Goal: Task Accomplishment & Management: Complete application form

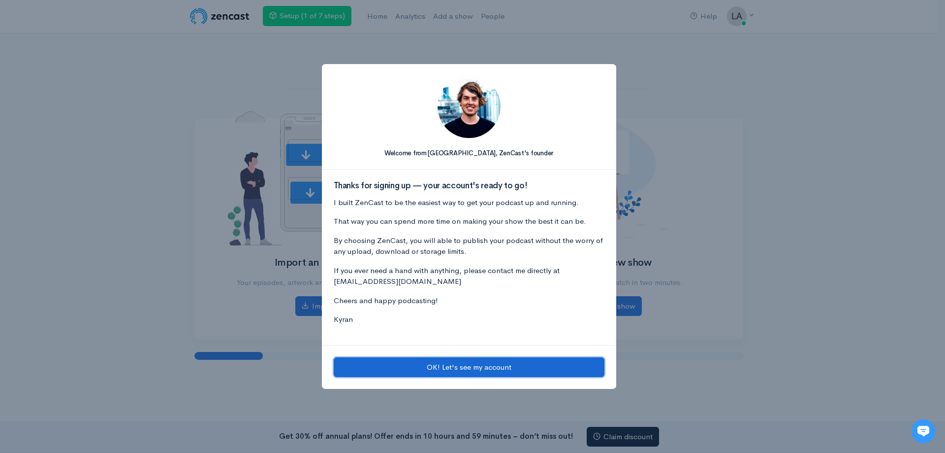
click at [477, 365] on button "OK! Let's see my account" at bounding box center [469, 367] width 271 height 20
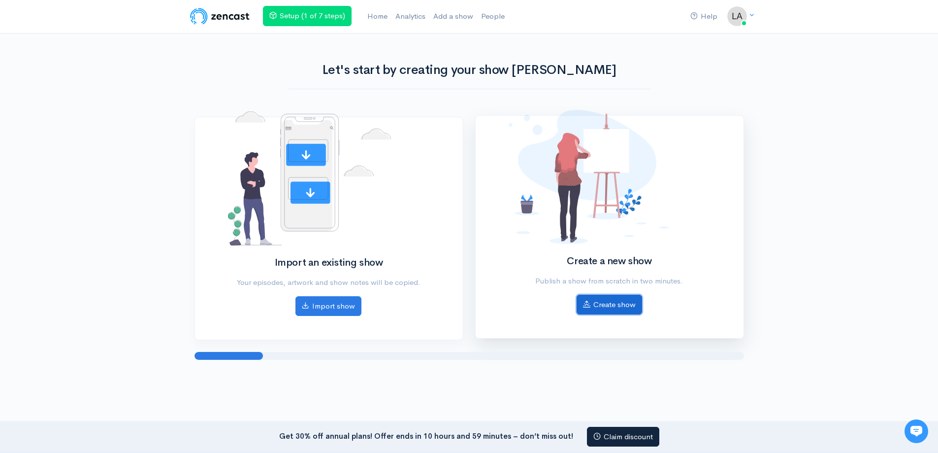
click at [611, 306] on link "Create show" at bounding box center [609, 304] width 65 height 20
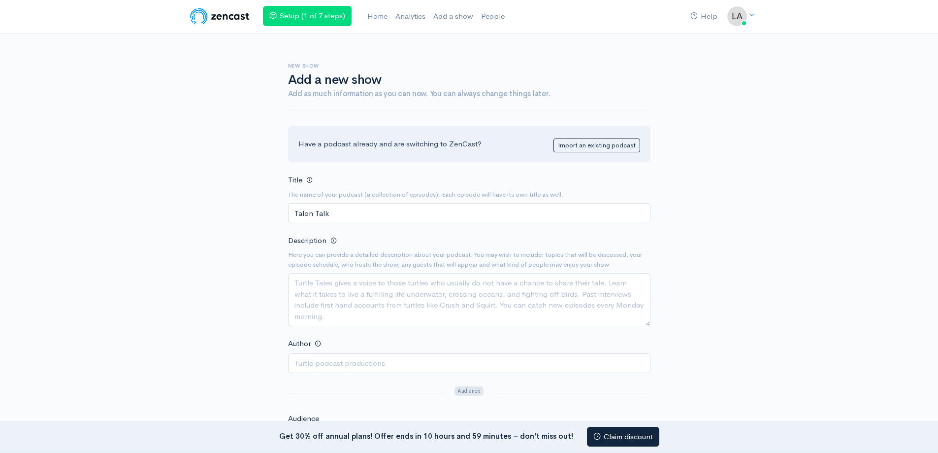
type input "Talon Talk"
paste textarea "At Talon Talk, our mission is to give students a voice while celebrating the he…"
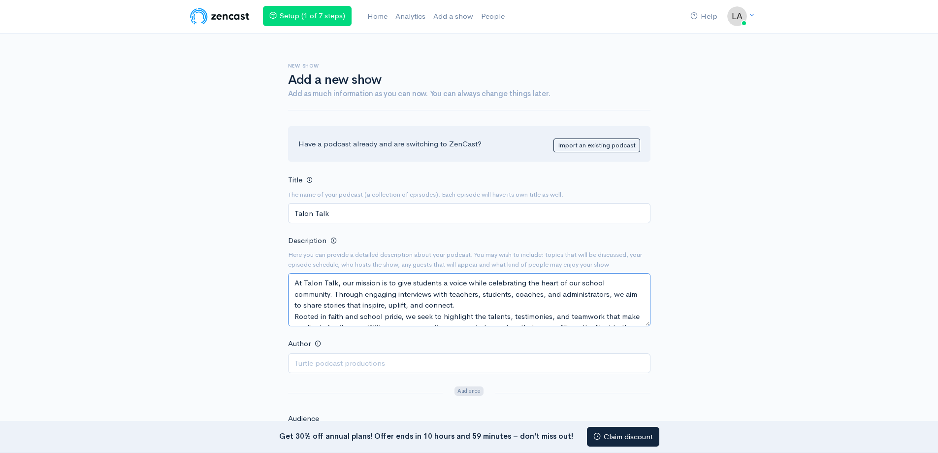
scroll to position [51, 0]
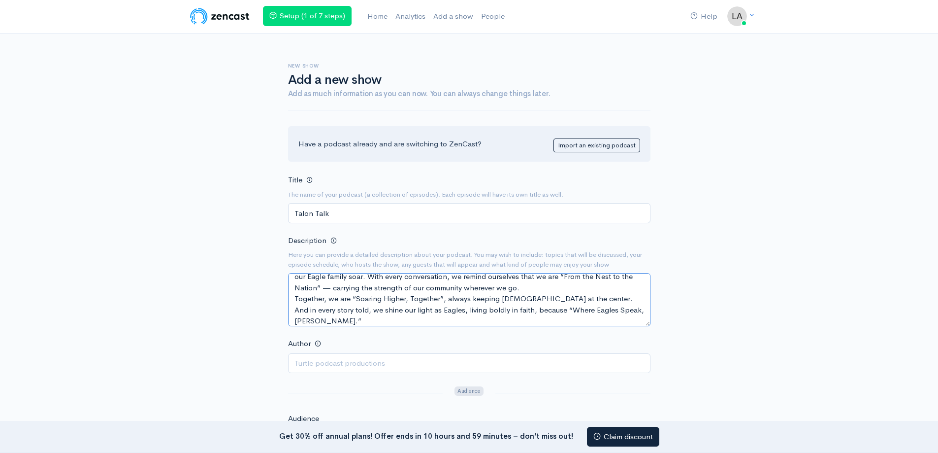
type textarea "At Talon Talk, our mission is to give students a voice while celebrating the he…"
click at [333, 364] on input "Author" at bounding box center [469, 363] width 362 height 20
type input "[GEOGRAPHIC_DATA][DEMOGRAPHIC_DATA]"
click at [263, 326] on div "New show Add a new show Add as much information as you can now. You can always …" at bounding box center [469, 425] width 561 height 785
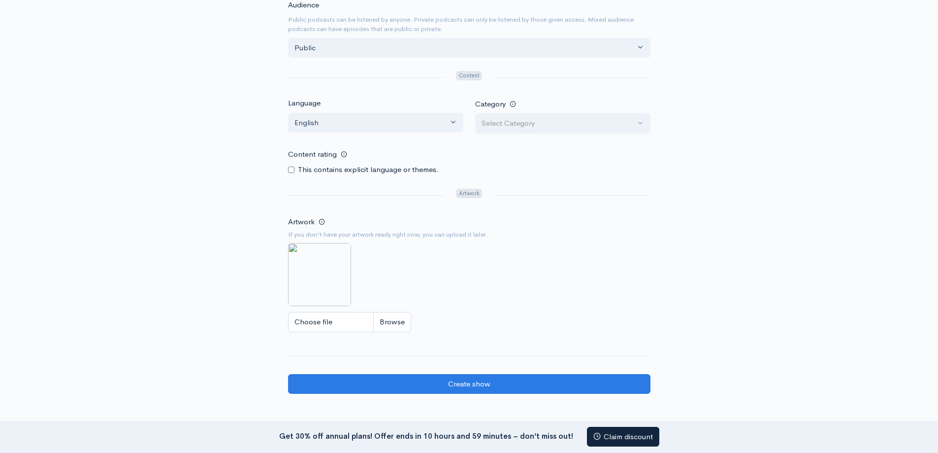
scroll to position [443, 0]
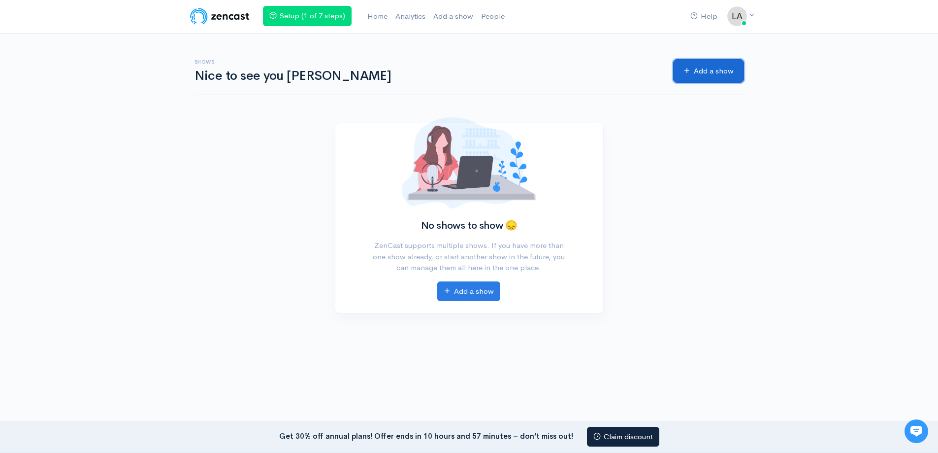
click at [717, 69] on link "Add a show" at bounding box center [708, 71] width 71 height 24
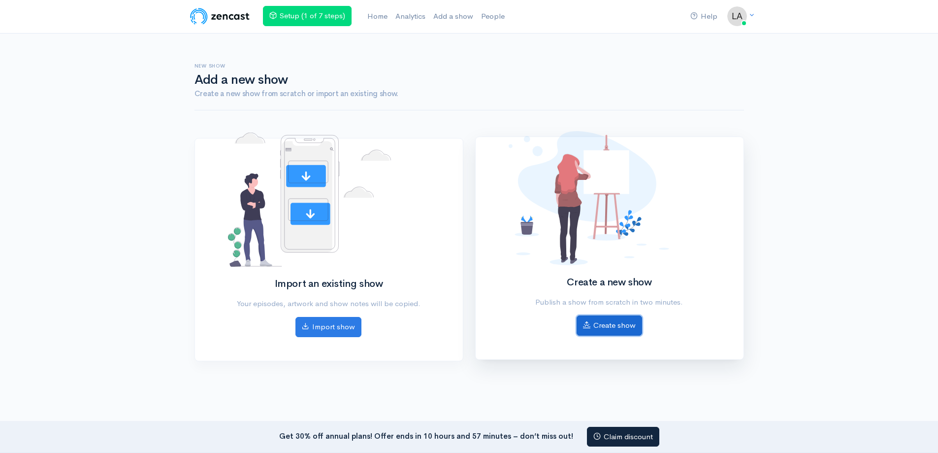
click at [618, 322] on link "Create show" at bounding box center [609, 325] width 65 height 20
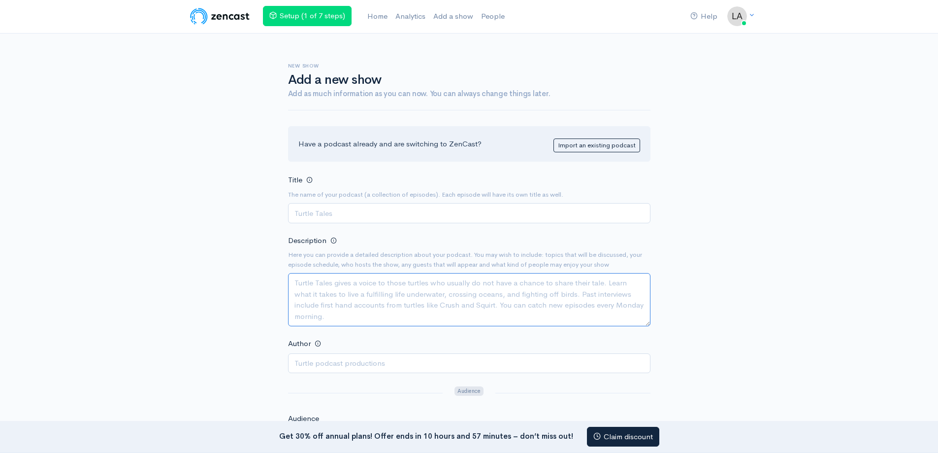
paste textarea "At Talon Talk, our mission is to give students a voice while celebrating the he…"
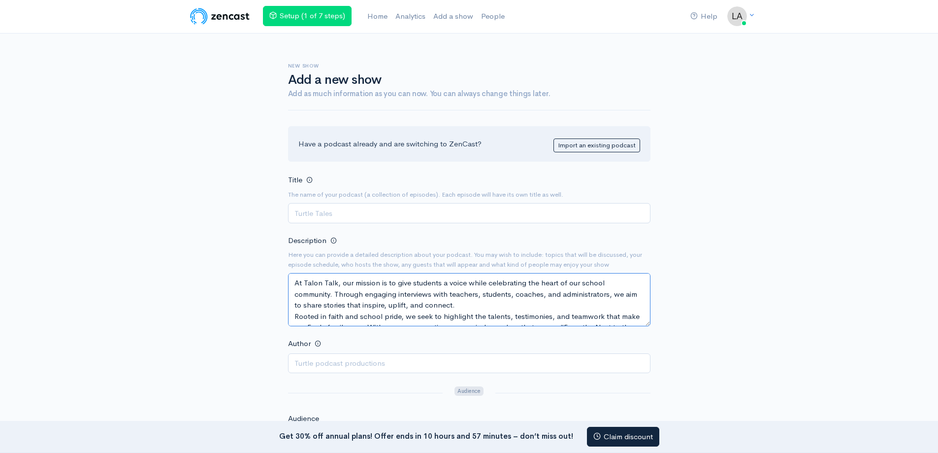
scroll to position [51, 0]
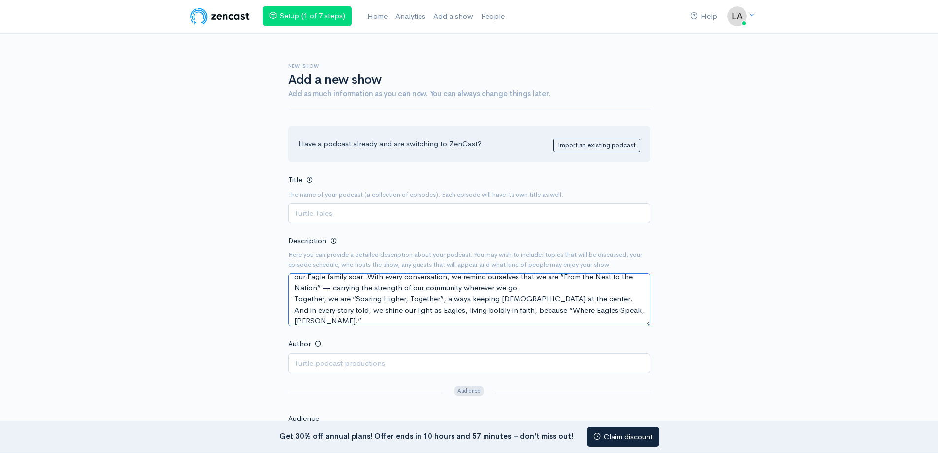
type textarea "At Talon Talk, our mission is to give students a voice while celebrating the he…"
click at [327, 359] on input "Author" at bounding box center [469, 363] width 362 height 20
type input "[GEOGRAPHIC_DATA][DEMOGRAPHIC_DATA] - EBA"
click at [341, 214] on input "Title" at bounding box center [469, 213] width 362 height 20
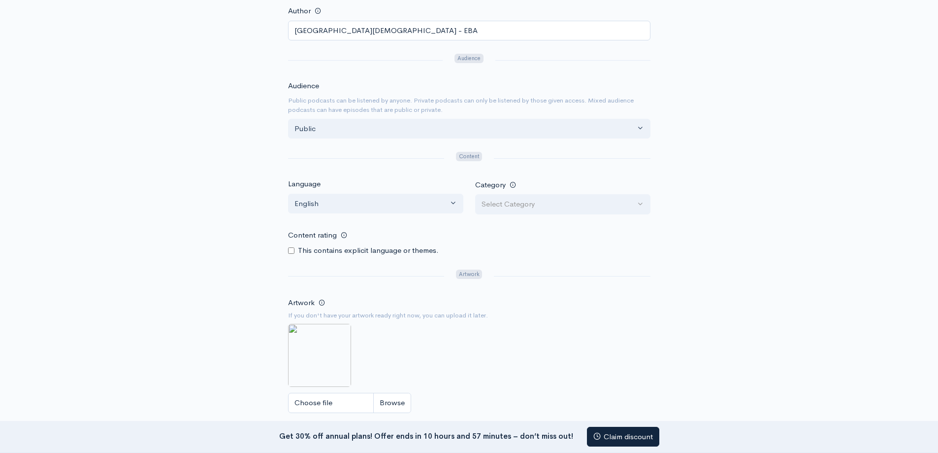
scroll to position [345, 0]
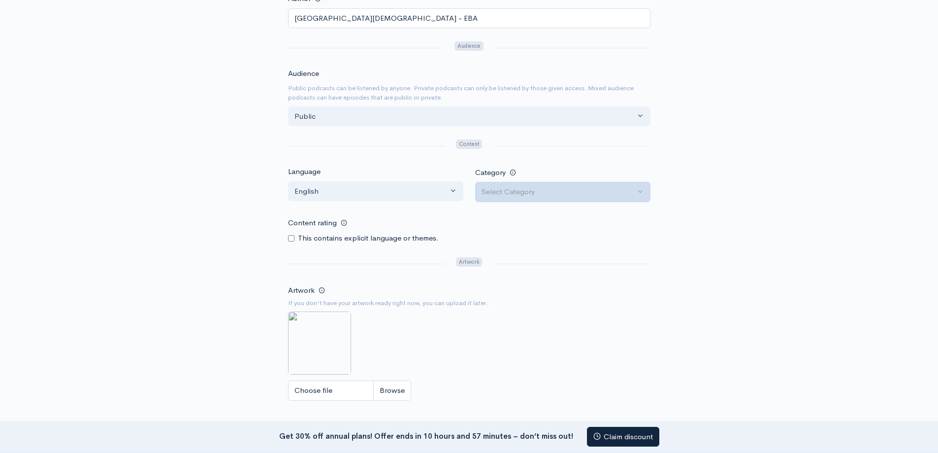
type input "Talon Talk"
click at [527, 192] on div "Select Category" at bounding box center [559, 191] width 154 height 11
click at [508, 339] on span "Education" at bounding box center [508, 343] width 33 height 11
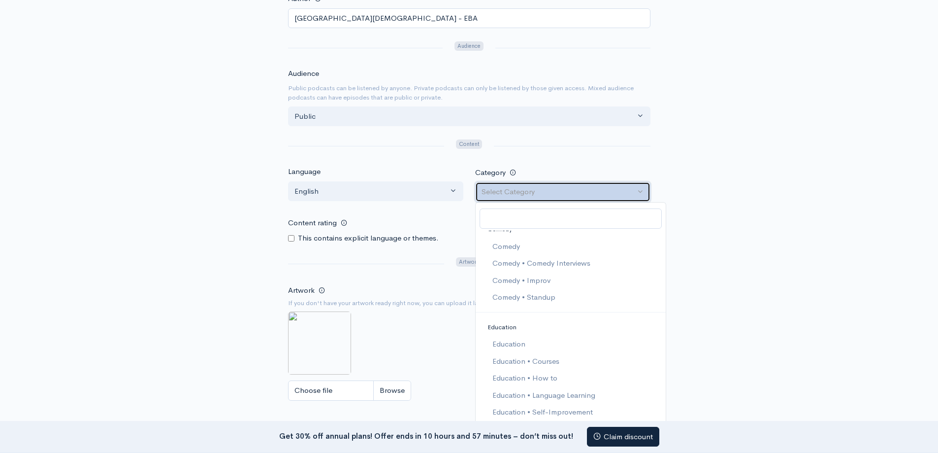
select select "Education"
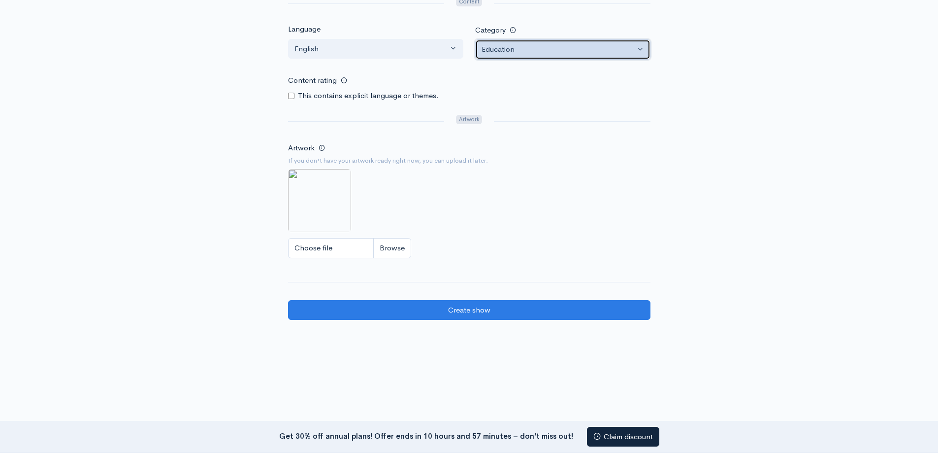
scroll to position [492, 0]
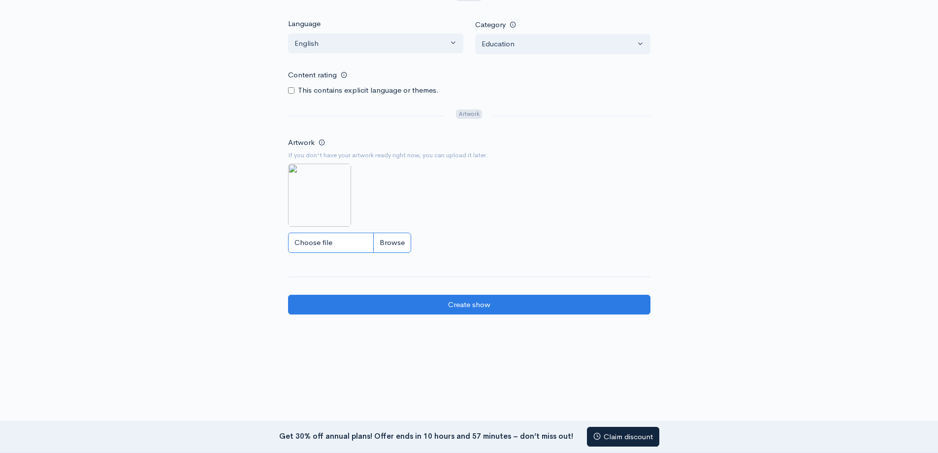
click at [331, 242] on input "Choose file" at bounding box center [349, 242] width 123 height 20
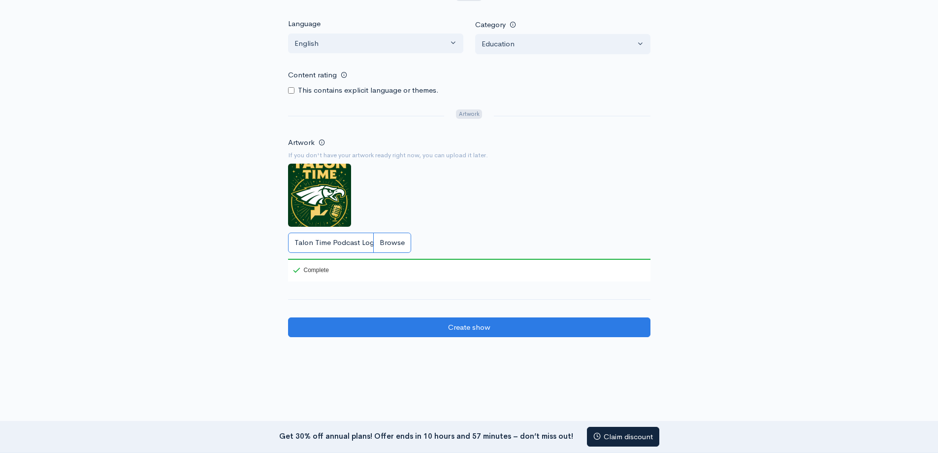
click at [390, 241] on input "Talon Time Podcast Logo.png" at bounding box center [349, 242] width 123 height 20
type input "C:\fakepath\ChatGPT Image [DATE], 01_59_02 PM.png"
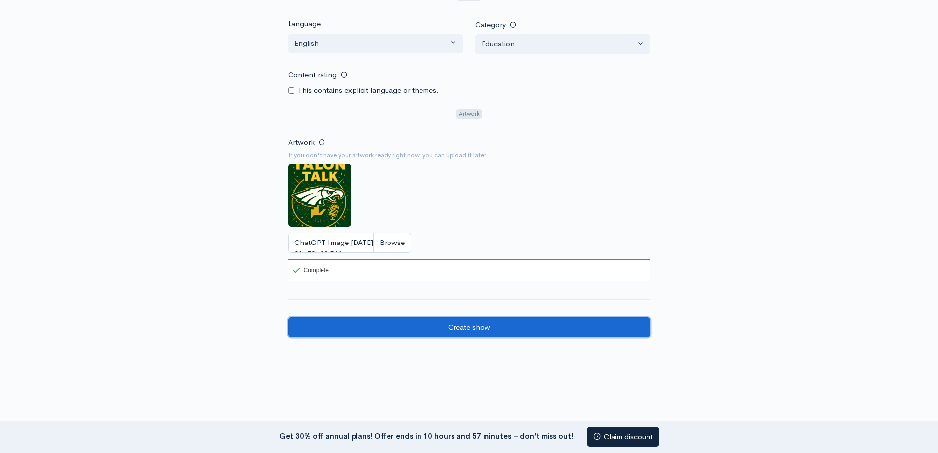
click at [465, 328] on input "Create show" at bounding box center [469, 327] width 362 height 20
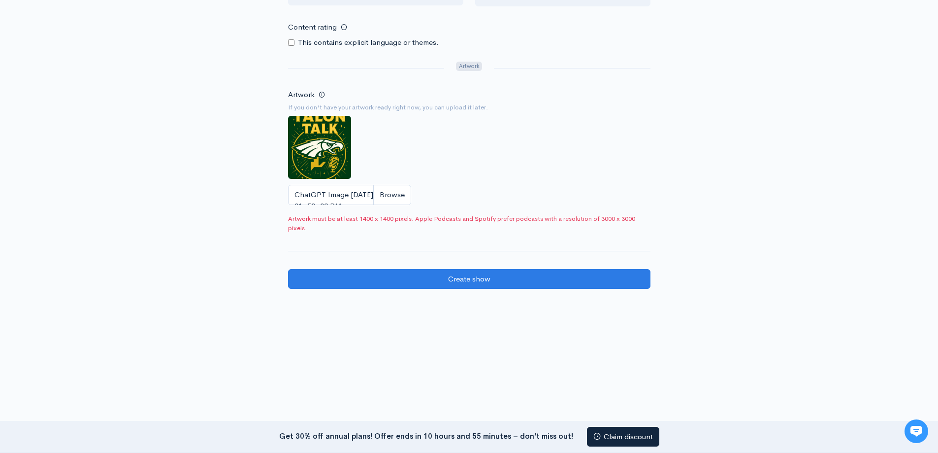
scroll to position [542, 0]
